Goal: Task Accomplishment & Management: Use online tool/utility

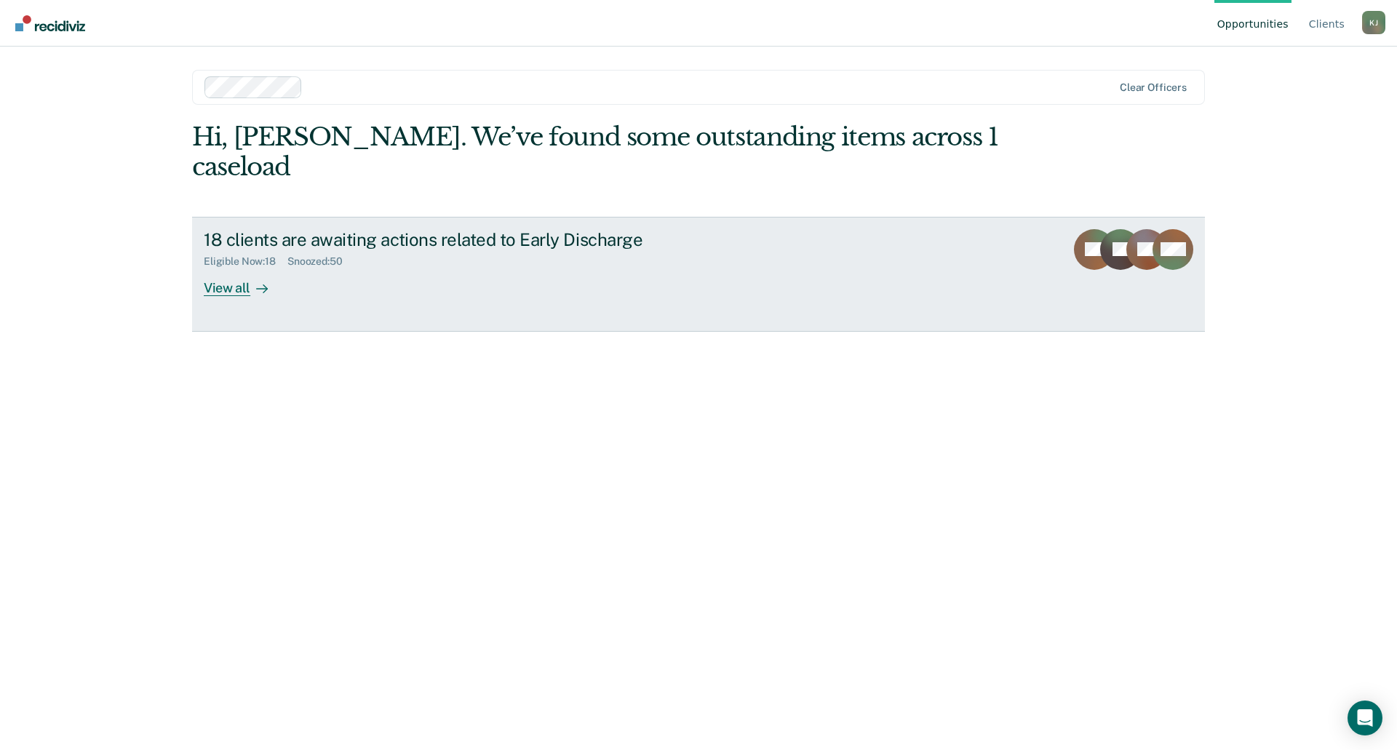
click at [231, 268] on div "View all" at bounding box center [244, 282] width 81 height 28
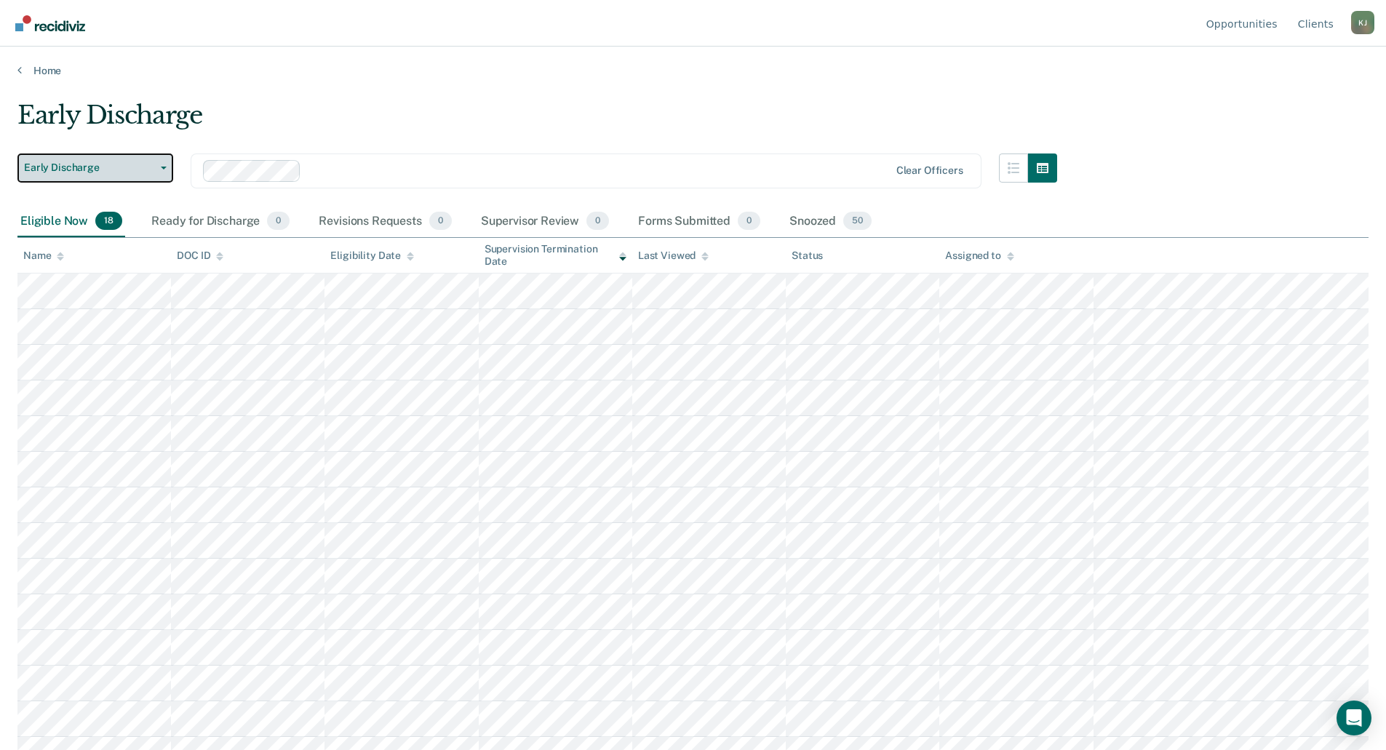
click at [166, 170] on button "Early Discharge" at bounding box center [95, 168] width 156 height 29
click at [179, 194] on div "Early Discharge Early Discharge Clear officers" at bounding box center [537, 180] width 1040 height 52
click at [162, 168] on icon "button" at bounding box center [164, 168] width 6 height 3
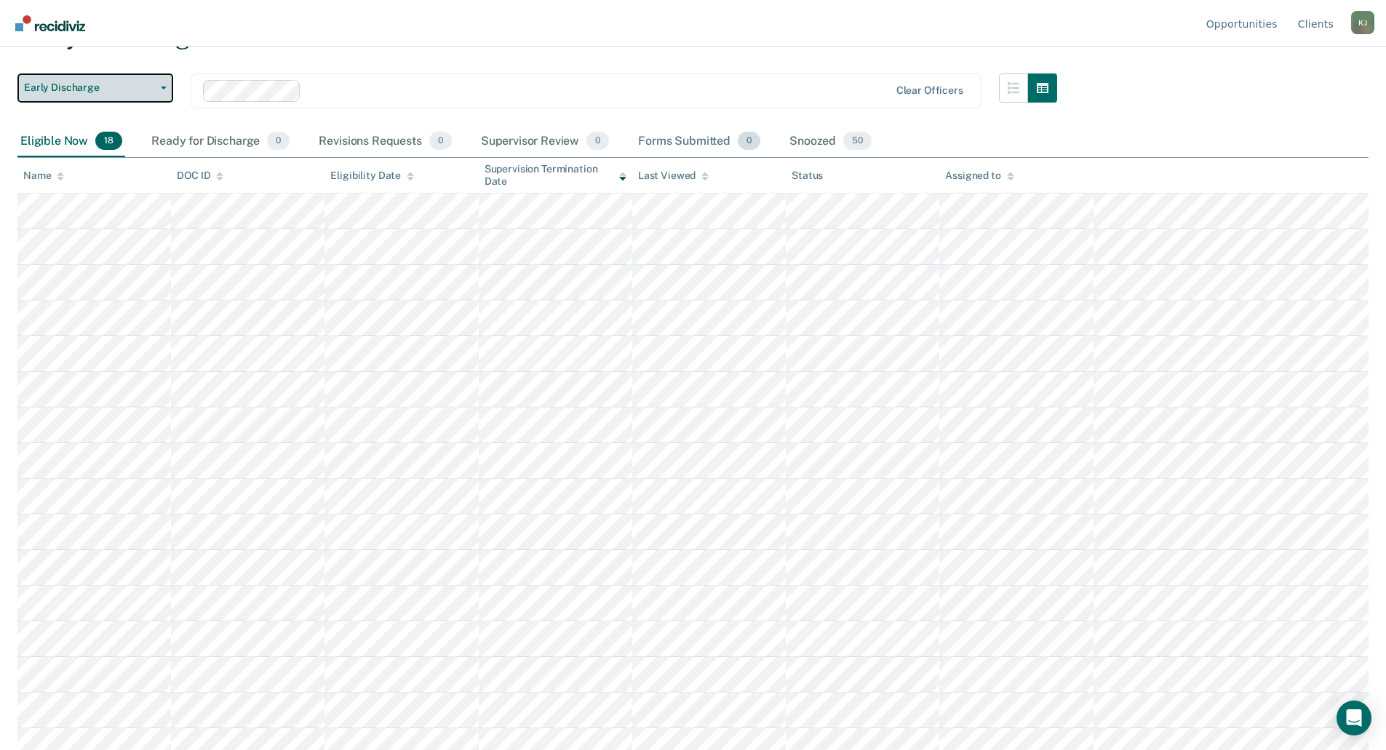
scroll to position [165, 0]
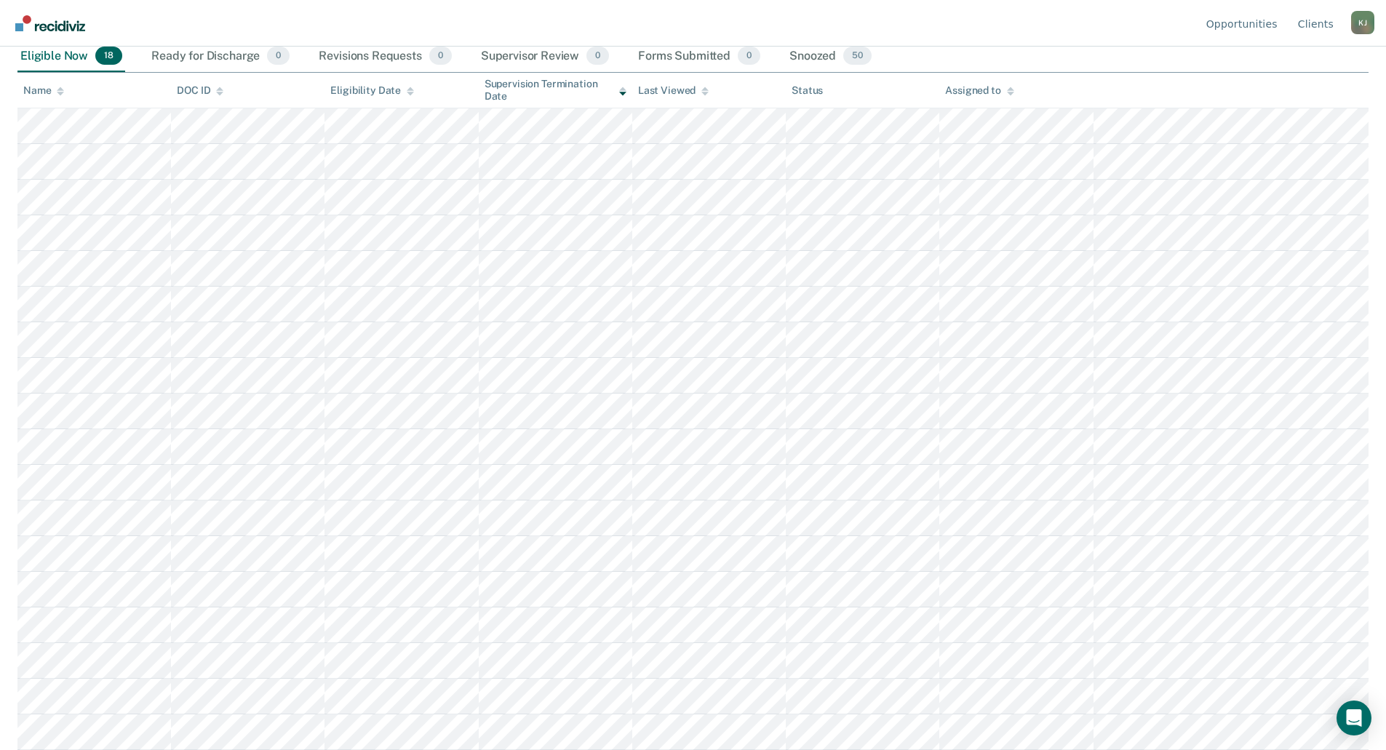
click at [1365, 26] on div "K J" at bounding box center [1362, 22] width 23 height 23
click at [1270, 116] on link "Log Out" at bounding box center [1304, 114] width 94 height 12
